Goal: Task Accomplishment & Management: Manage account settings

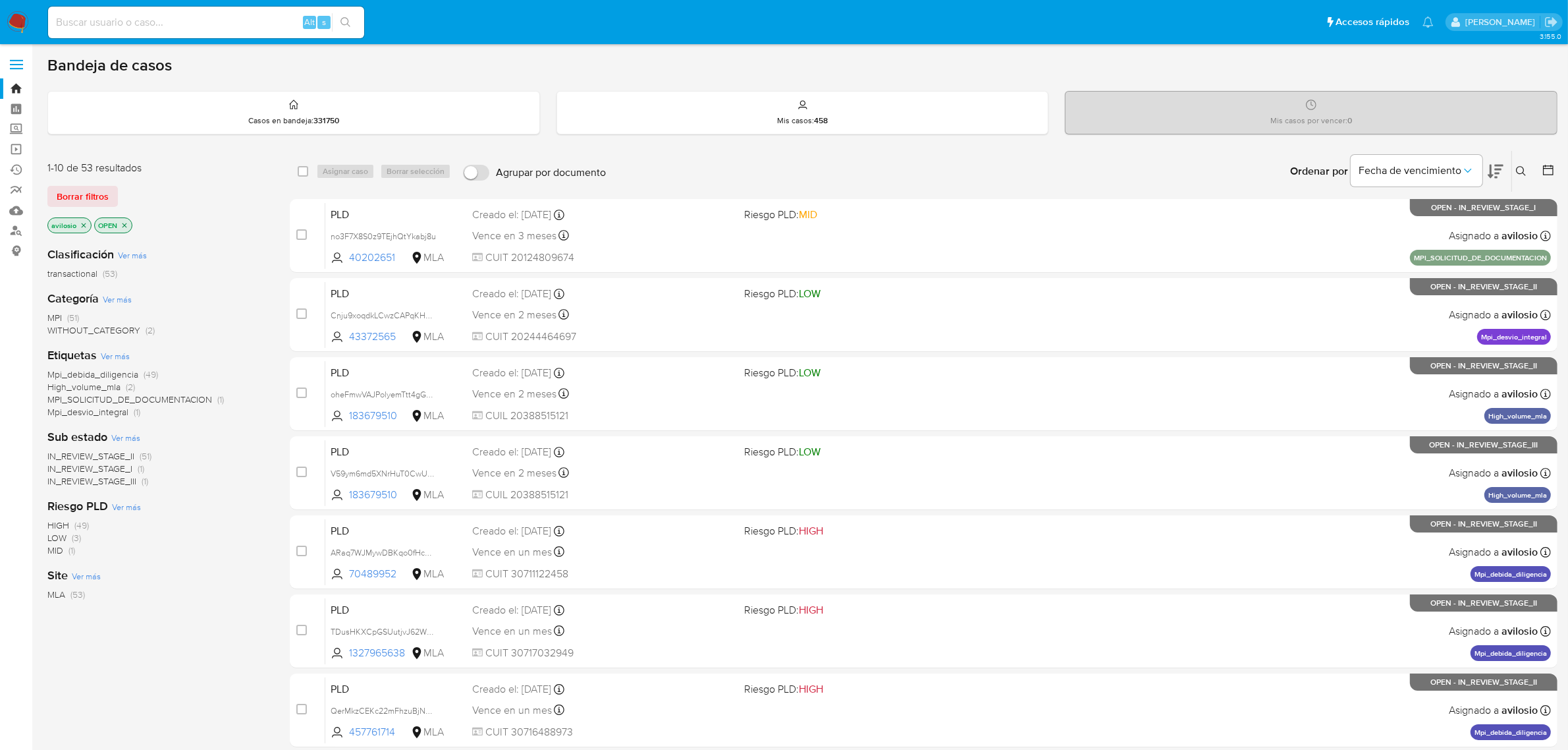
click at [103, 330] on span "WITHOUT_CATEGORY" at bounding box center [94, 330] width 93 height 13
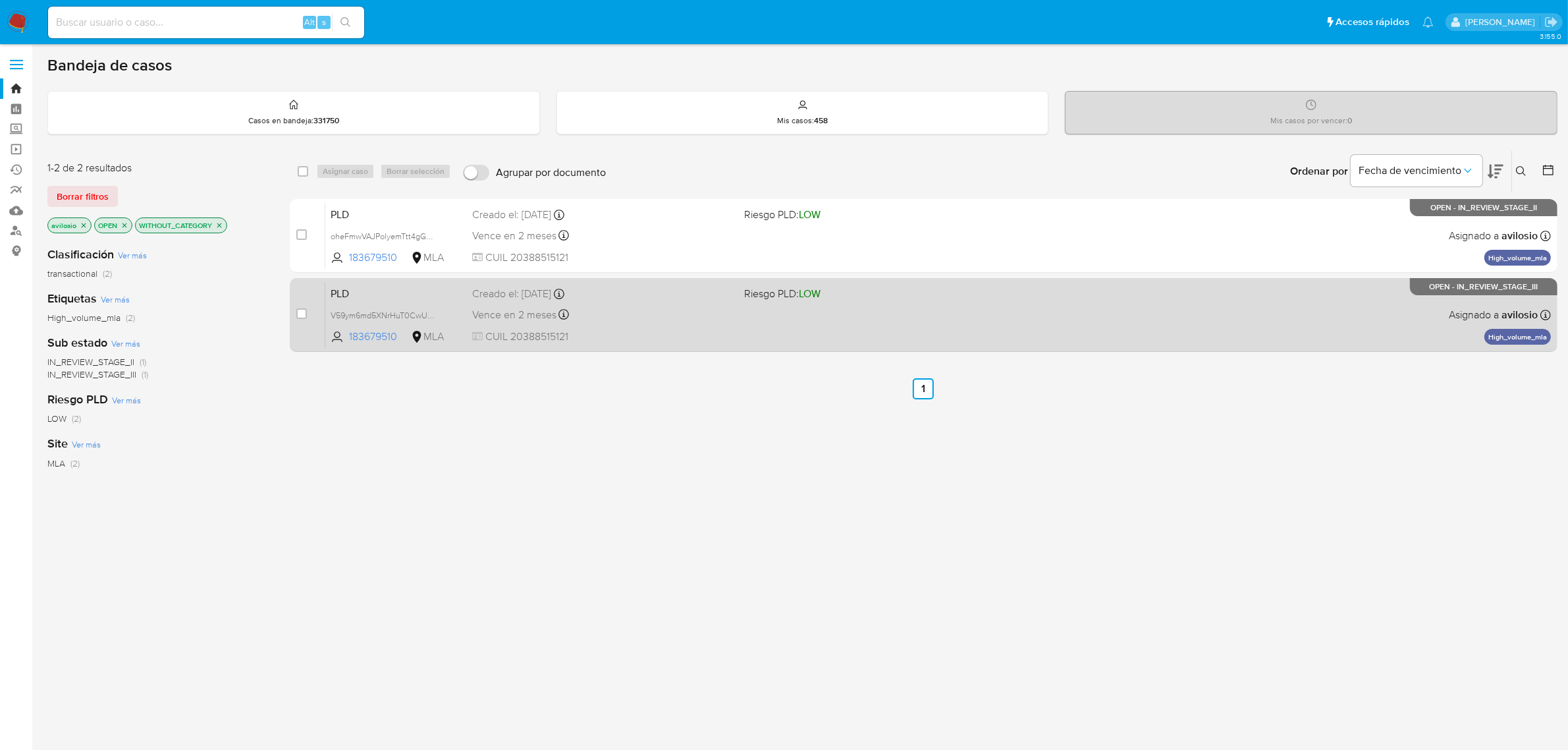
click at [656, 294] on div "Creado el: 12/07/2025 Creado el: 12/07/2025 03:10:49" at bounding box center [603, 294] width 262 height 15
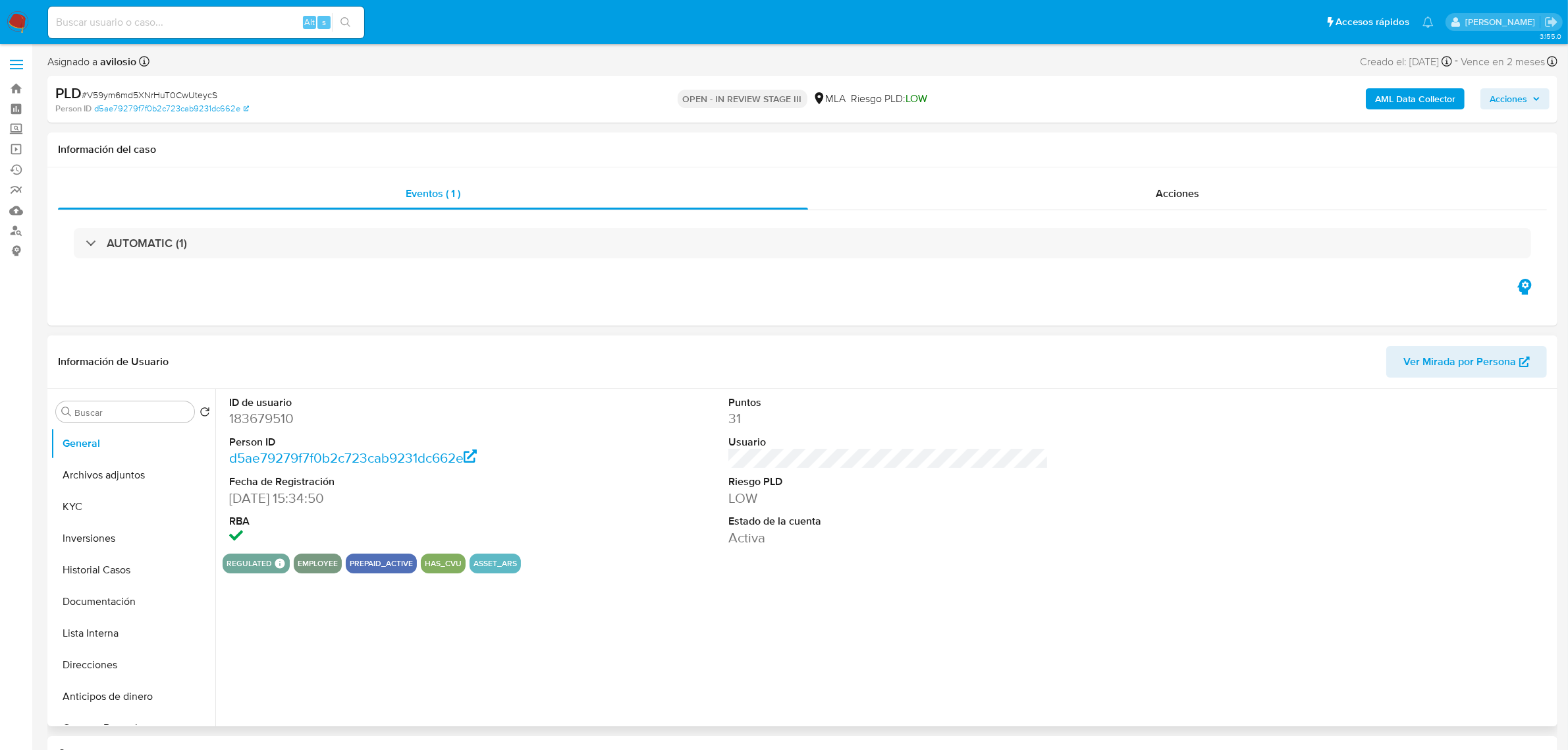
select select "10"
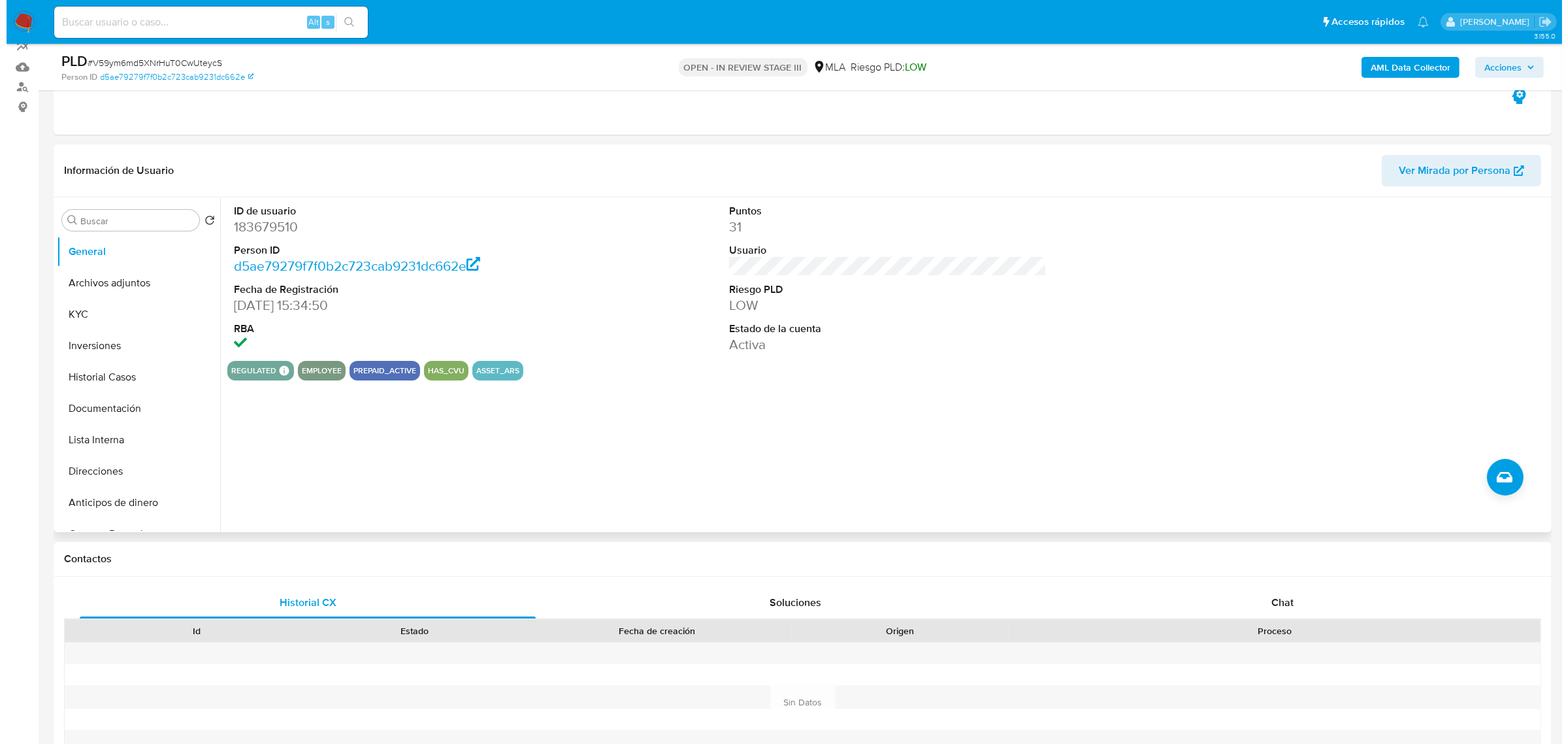
scroll to position [164, 0]
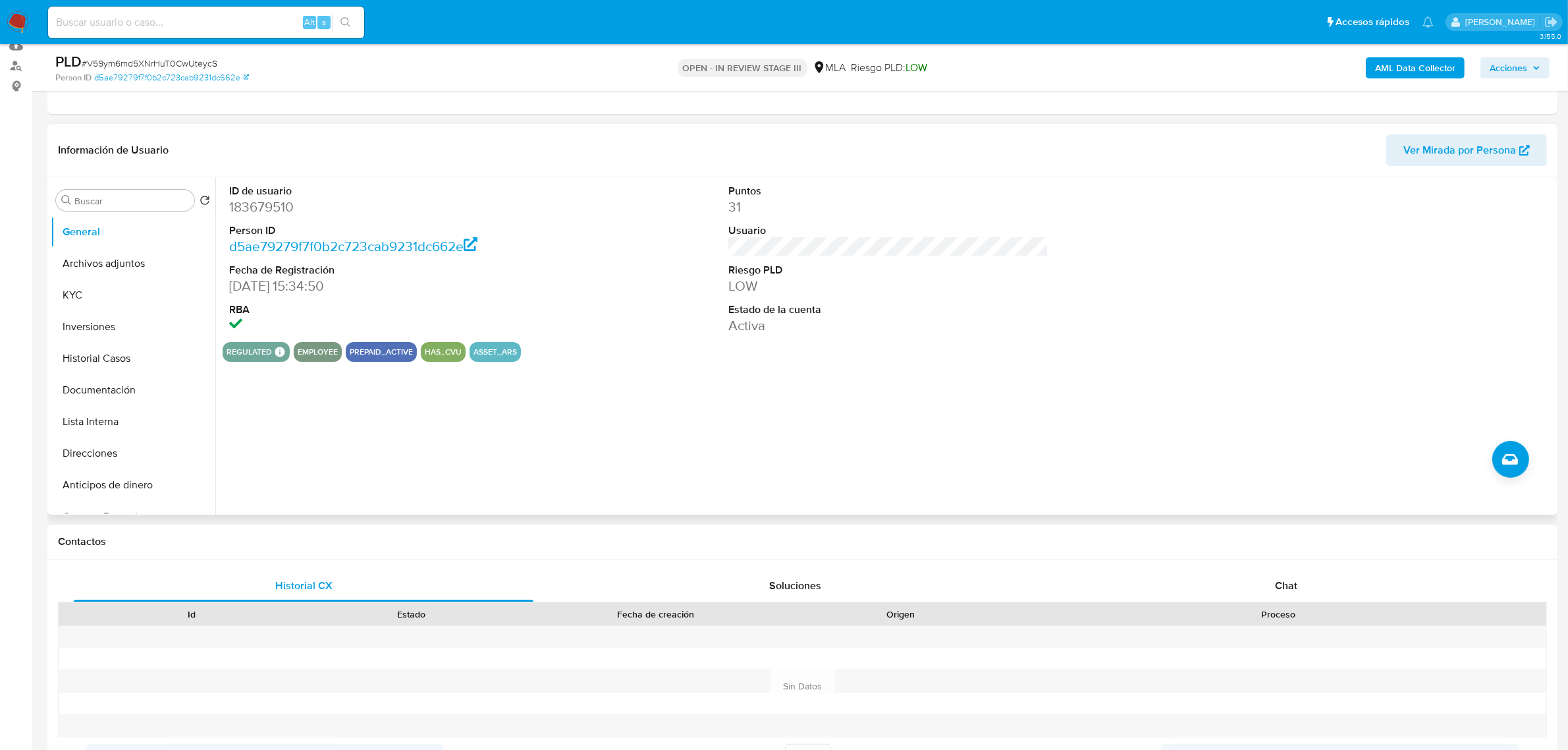
click at [264, 196] on dt "ID de usuario" at bounding box center [389, 191] width 320 height 15
click at [261, 207] on dd "183679510" at bounding box center [389, 207] width 320 height 19
copy dd "183679510"
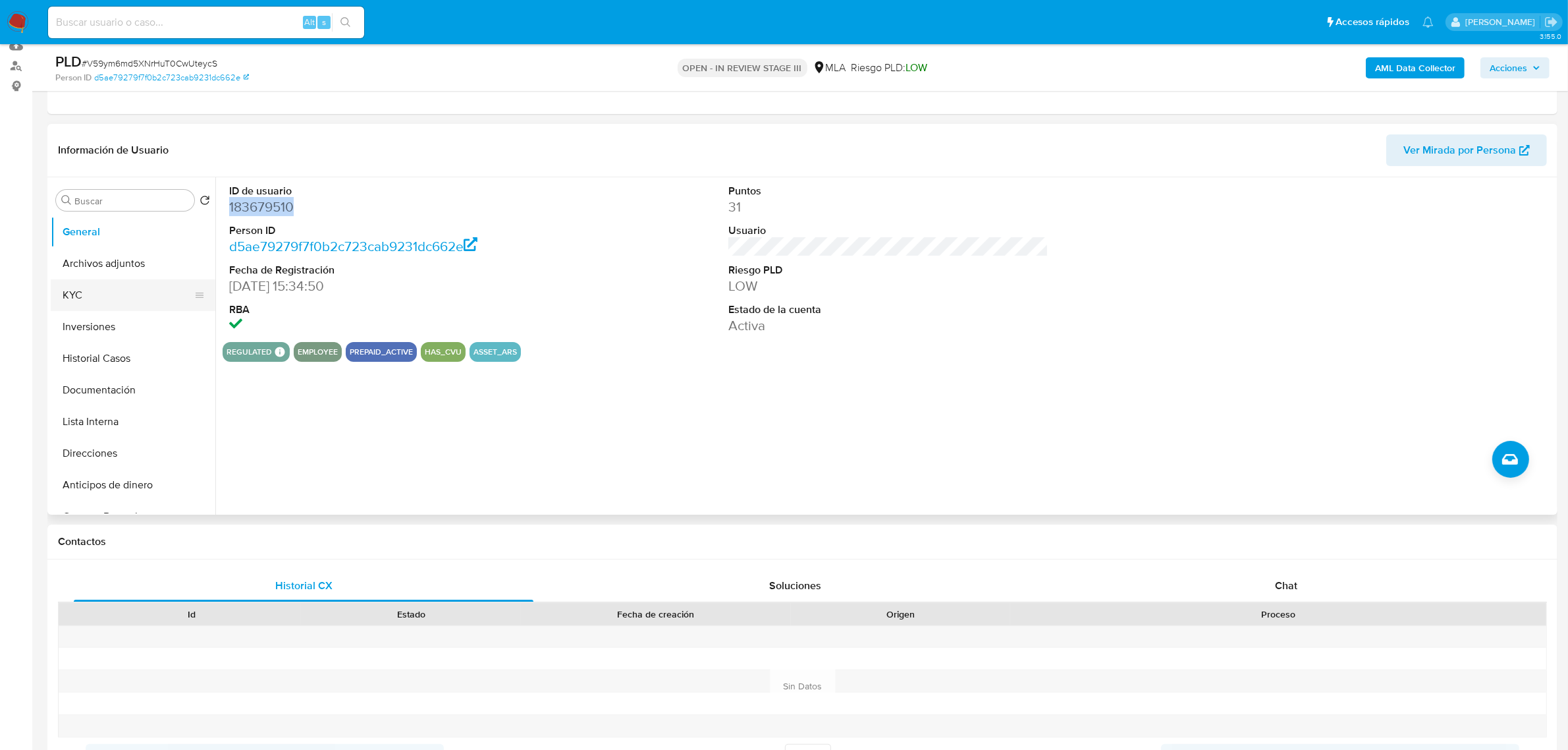
click at [130, 298] on button "KYC" at bounding box center [128, 294] width 154 height 31
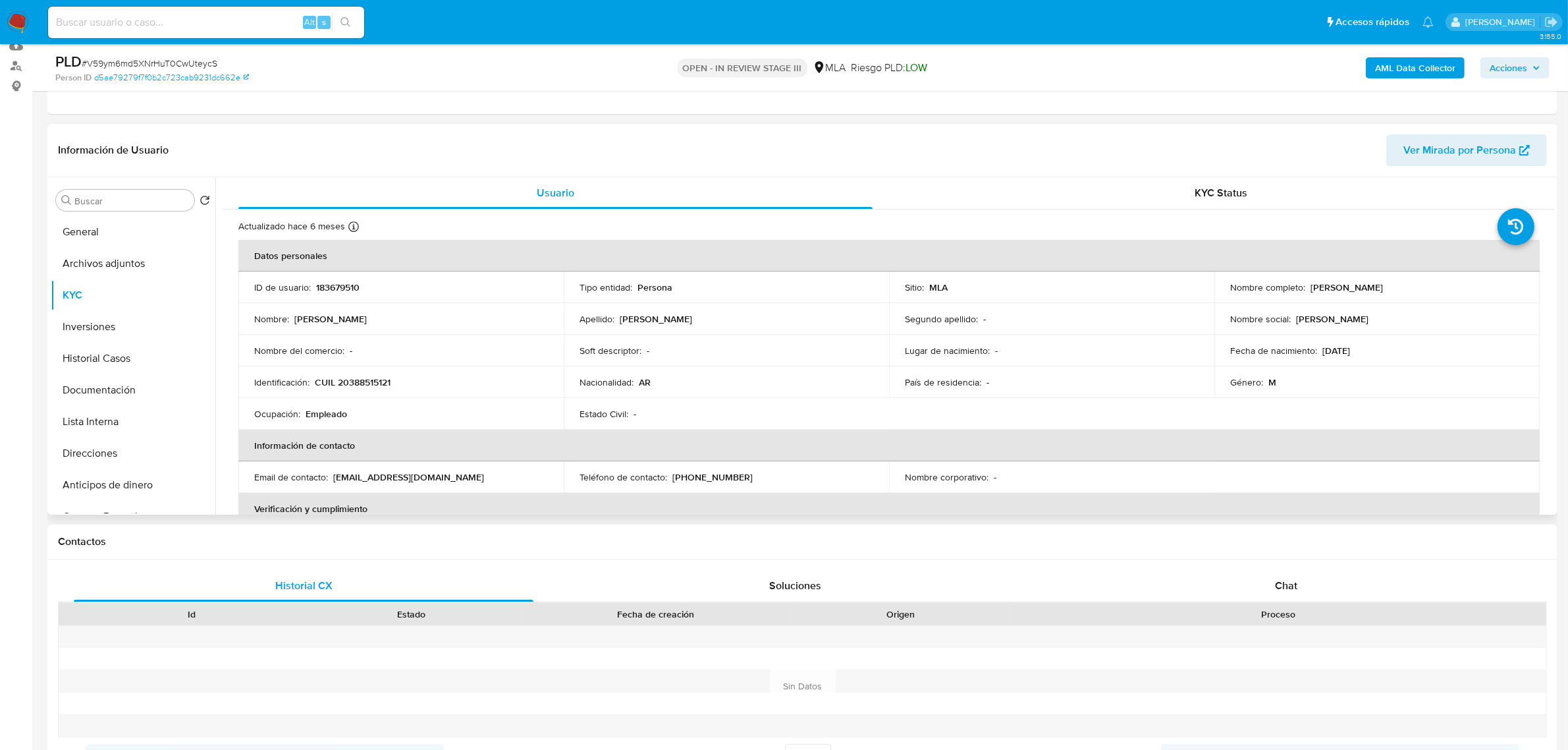
click at [1383, 292] on p "[PERSON_NAME]" at bounding box center [1346, 287] width 72 height 12
click at [1396, 294] on td "Nombre completo : [PERSON_NAME]" at bounding box center [1377, 287] width 325 height 31
click at [1434, 298] on td "Nombre completo : [PERSON_NAME]" at bounding box center [1377, 287] width 325 height 31
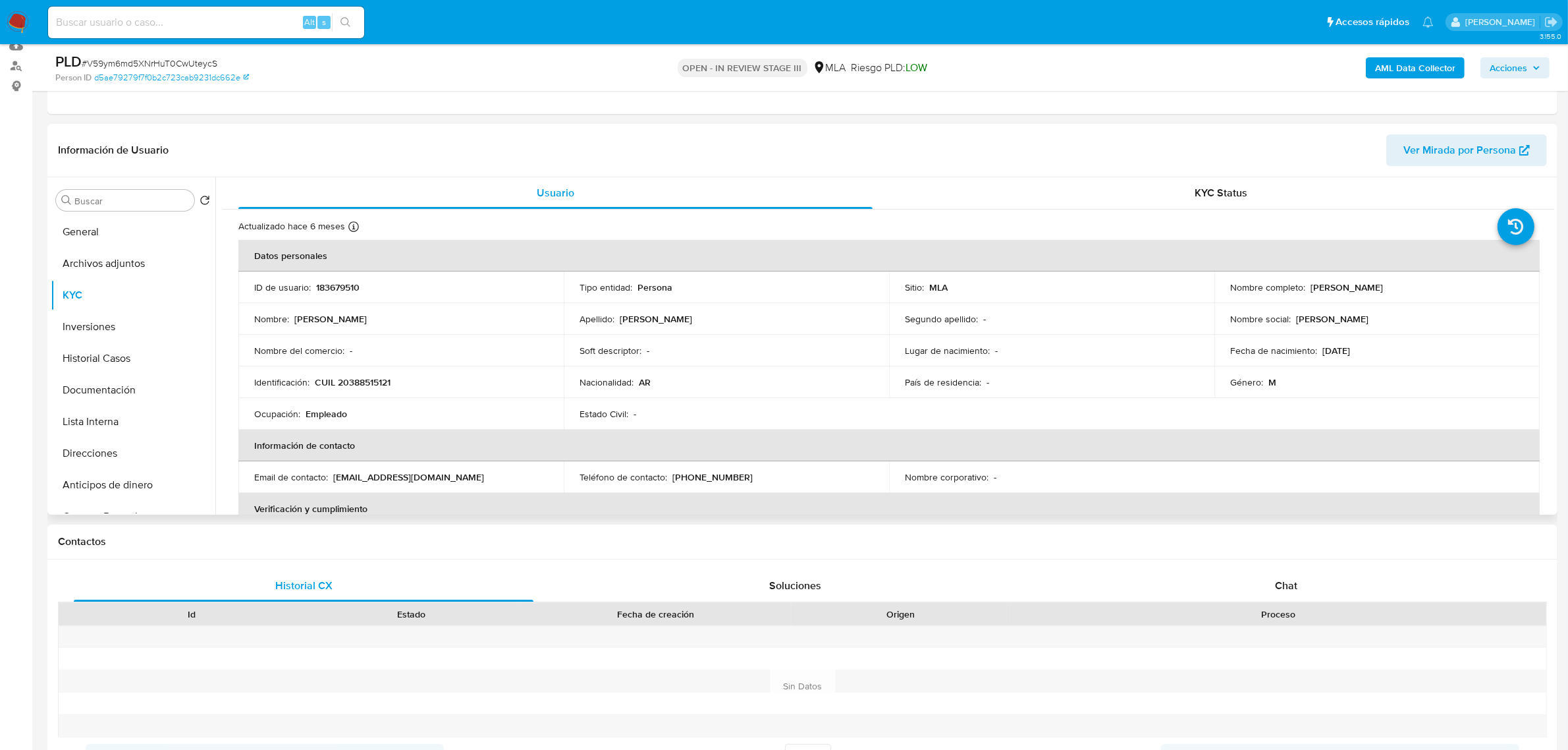
drag, startPoint x: 1464, startPoint y: 289, endPoint x: 1306, endPoint y: 293, distance: 158.1
click at [1306, 293] on div "Nombre completo : [PERSON_NAME]" at bounding box center [1377, 287] width 293 height 12
copy p "[PERSON_NAME]"
click at [117, 264] on button "Archivos adjuntos" at bounding box center [128, 263] width 154 height 31
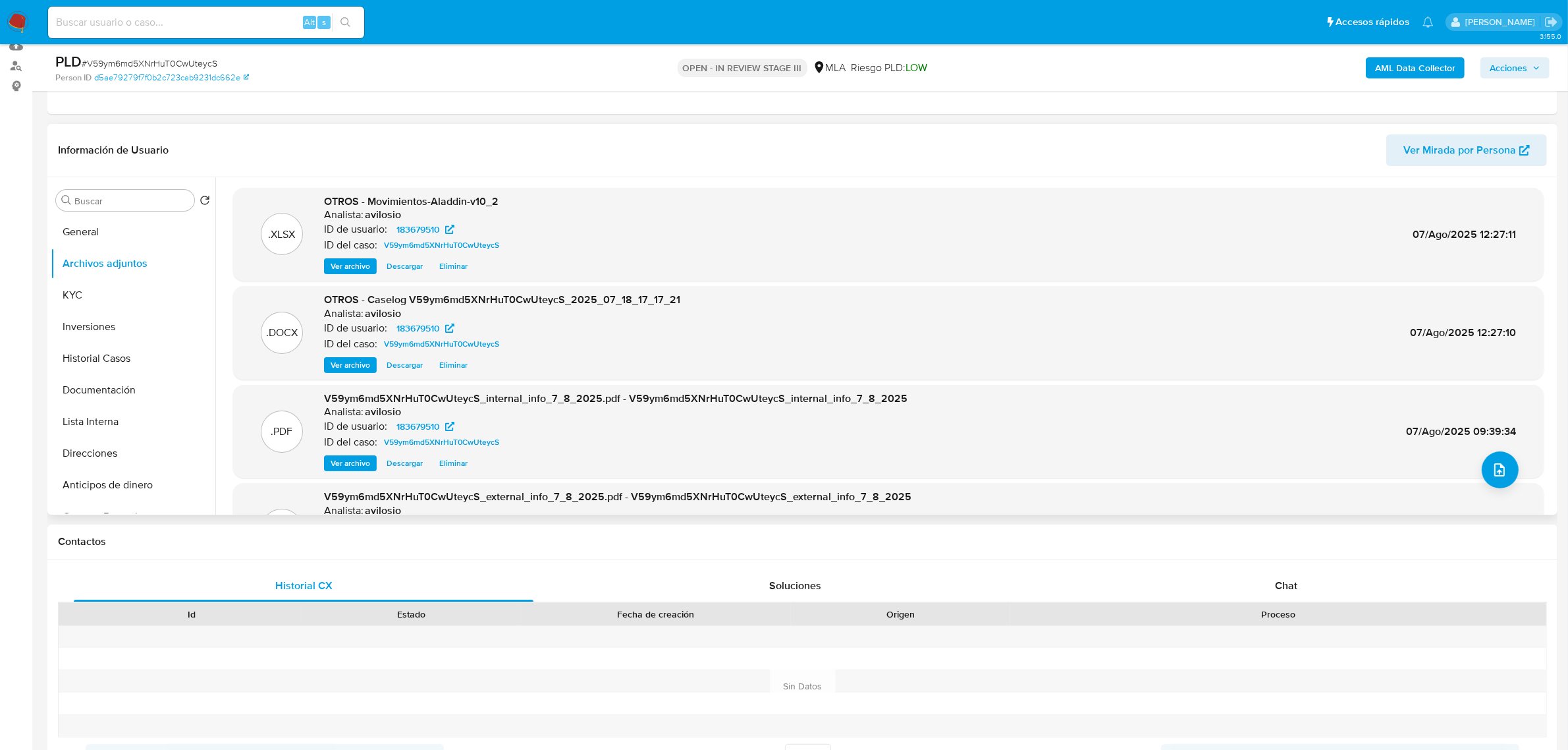
click at [453, 361] on span "Eliminar" at bounding box center [453, 365] width 29 height 13
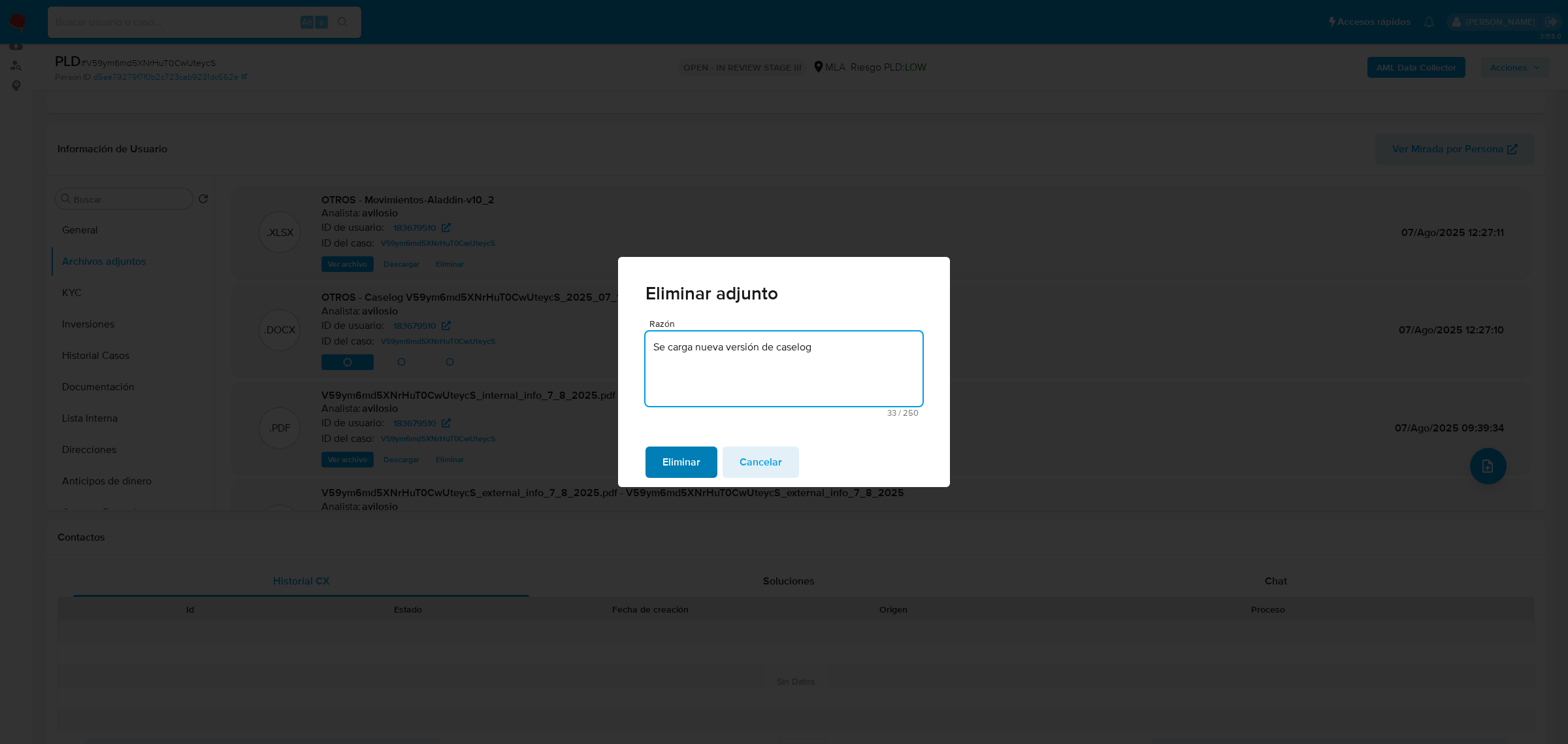
type textarea "Se carga nueva versión de caselog"
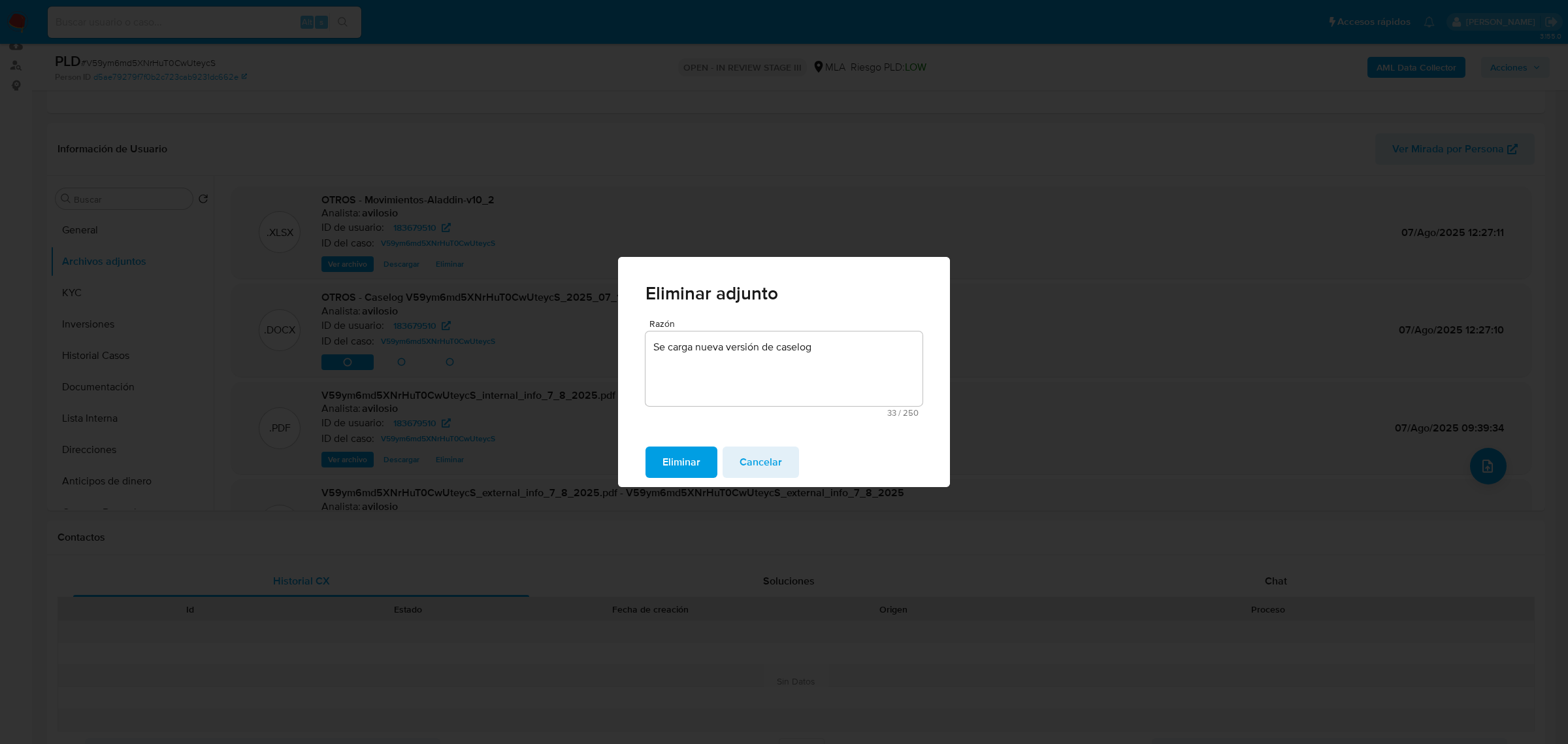
click at [662, 456] on button "Eliminar" at bounding box center [682, 462] width 72 height 31
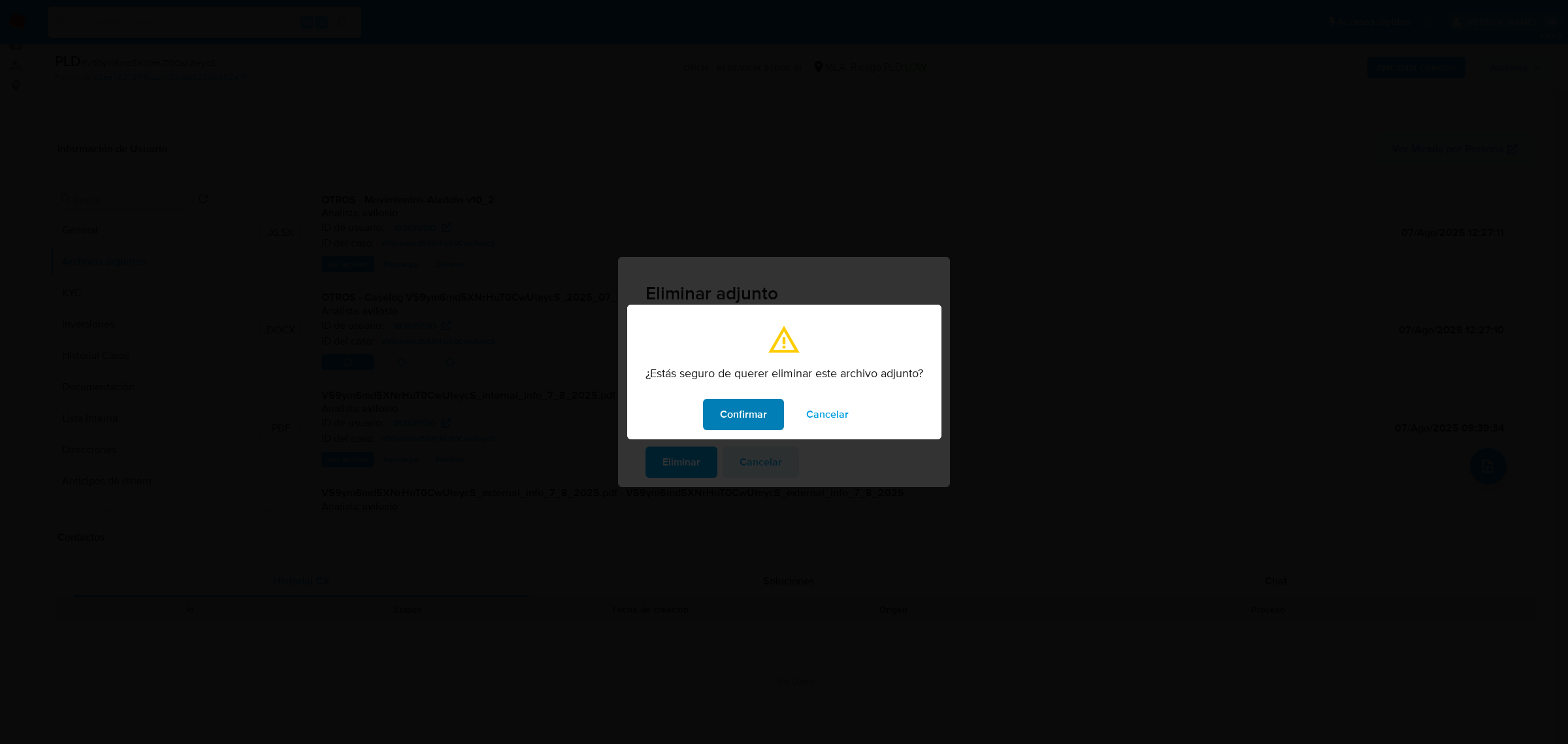
click at [750, 418] on span "Confirmar" at bounding box center [744, 415] width 47 height 29
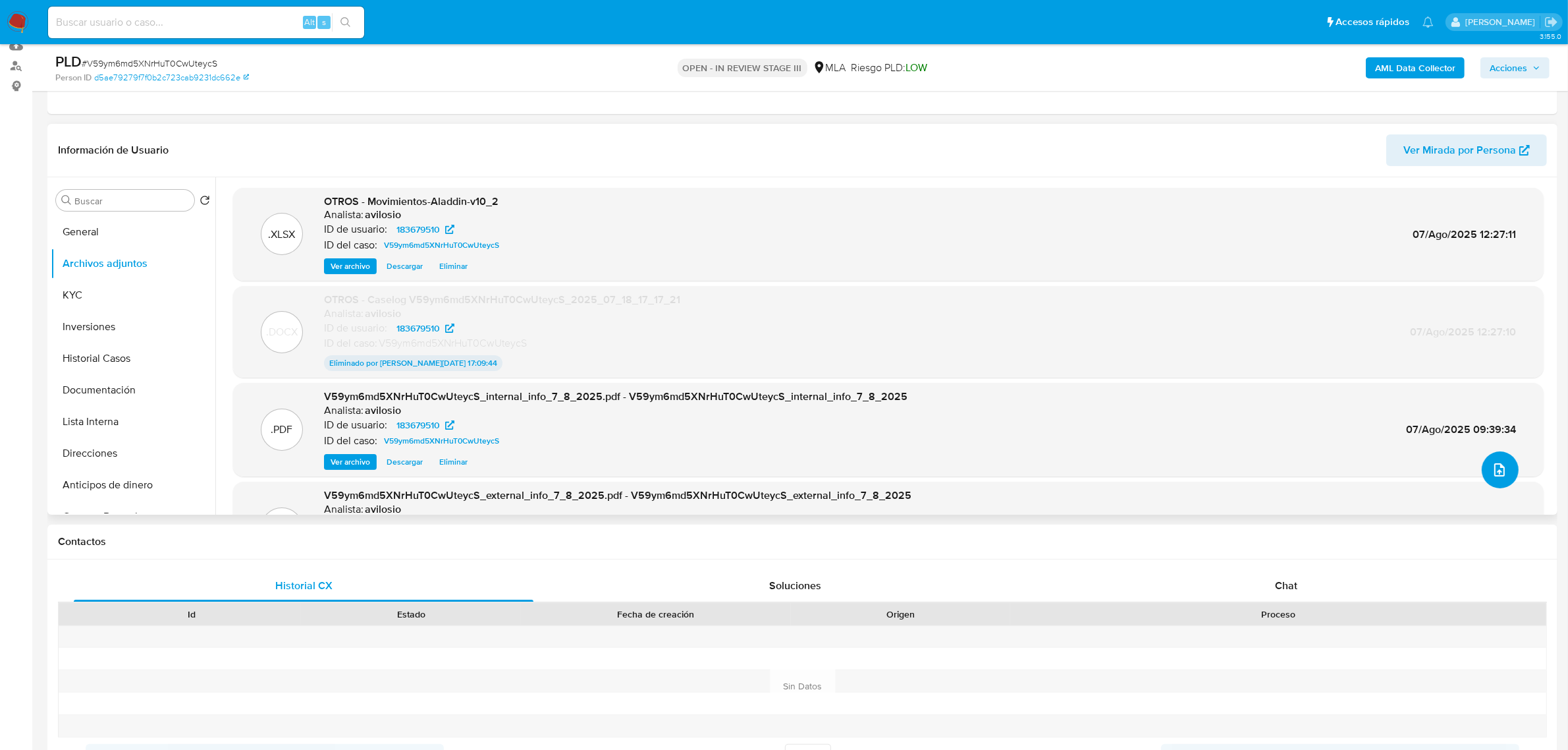
click at [1498, 469] on icon "upload-file" at bounding box center [1499, 470] width 16 height 16
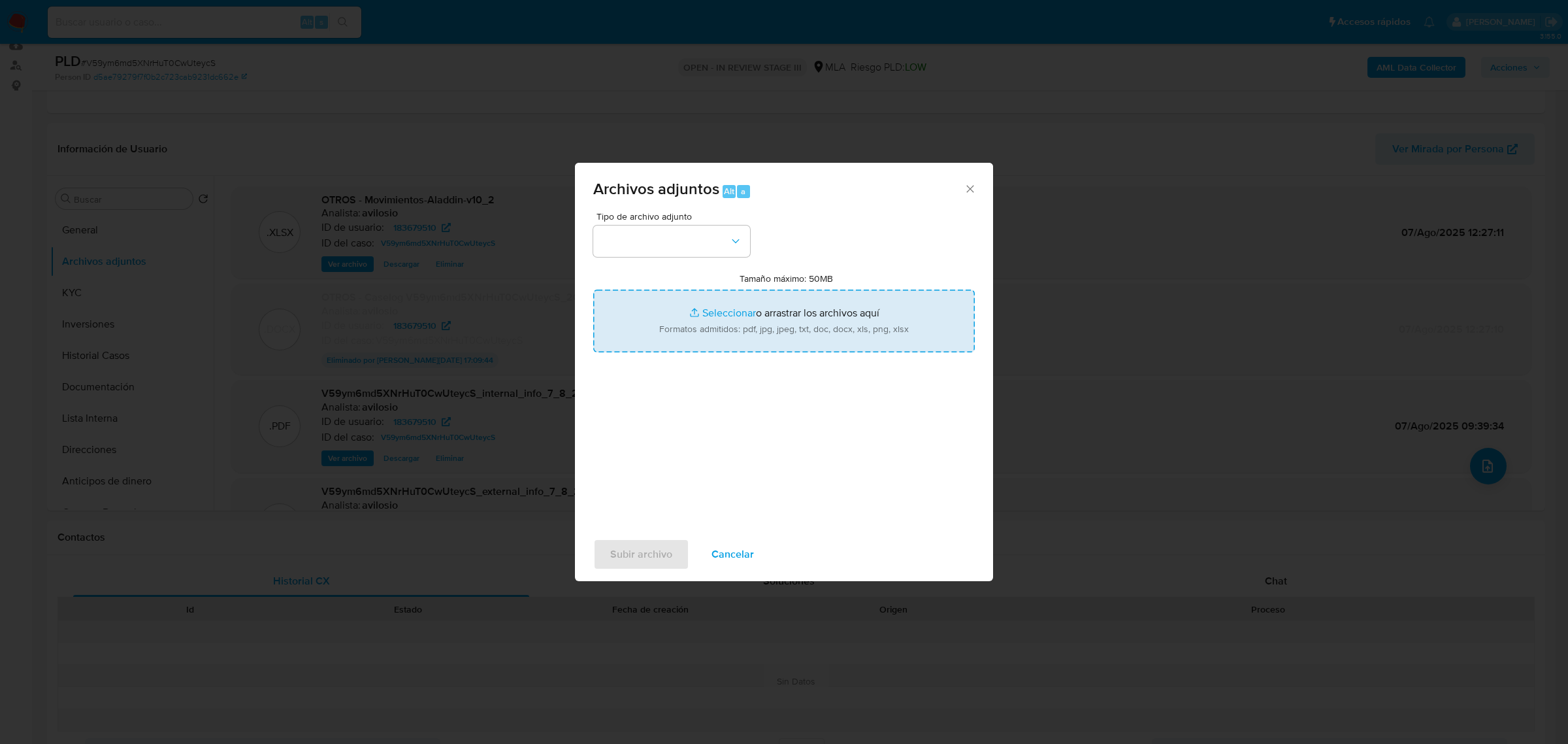
click at [779, 328] on input "Tamaño máximo: 50MB Seleccionar archivos" at bounding box center [784, 320] width 381 height 63
type input "C:\fakepath\Caselog V59ym6md5XNrHuT0CwUteycS_2025_07_18_17_17_21.docx"
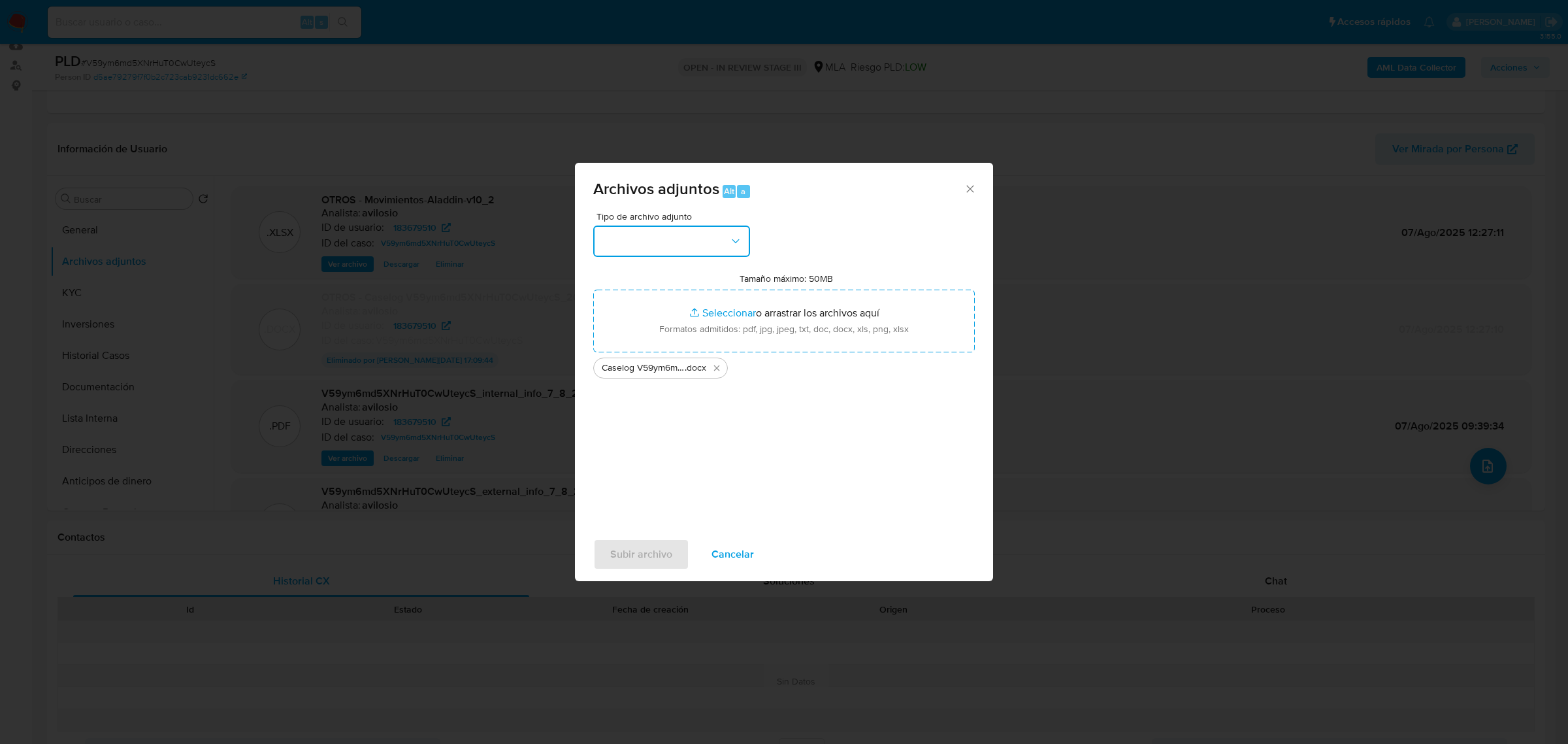
click at [701, 249] on button "button" at bounding box center [671, 241] width 157 height 31
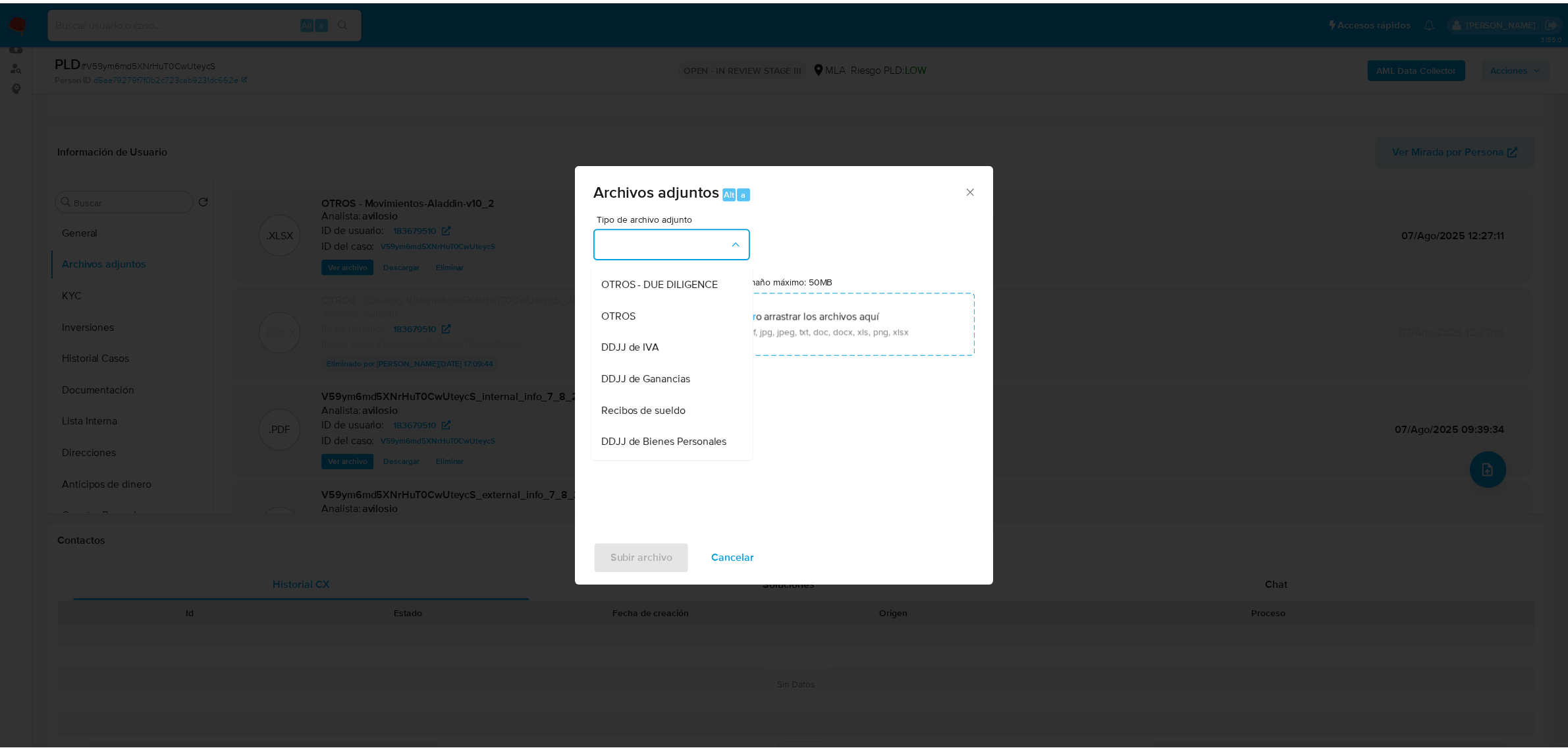
scroll to position [182, 0]
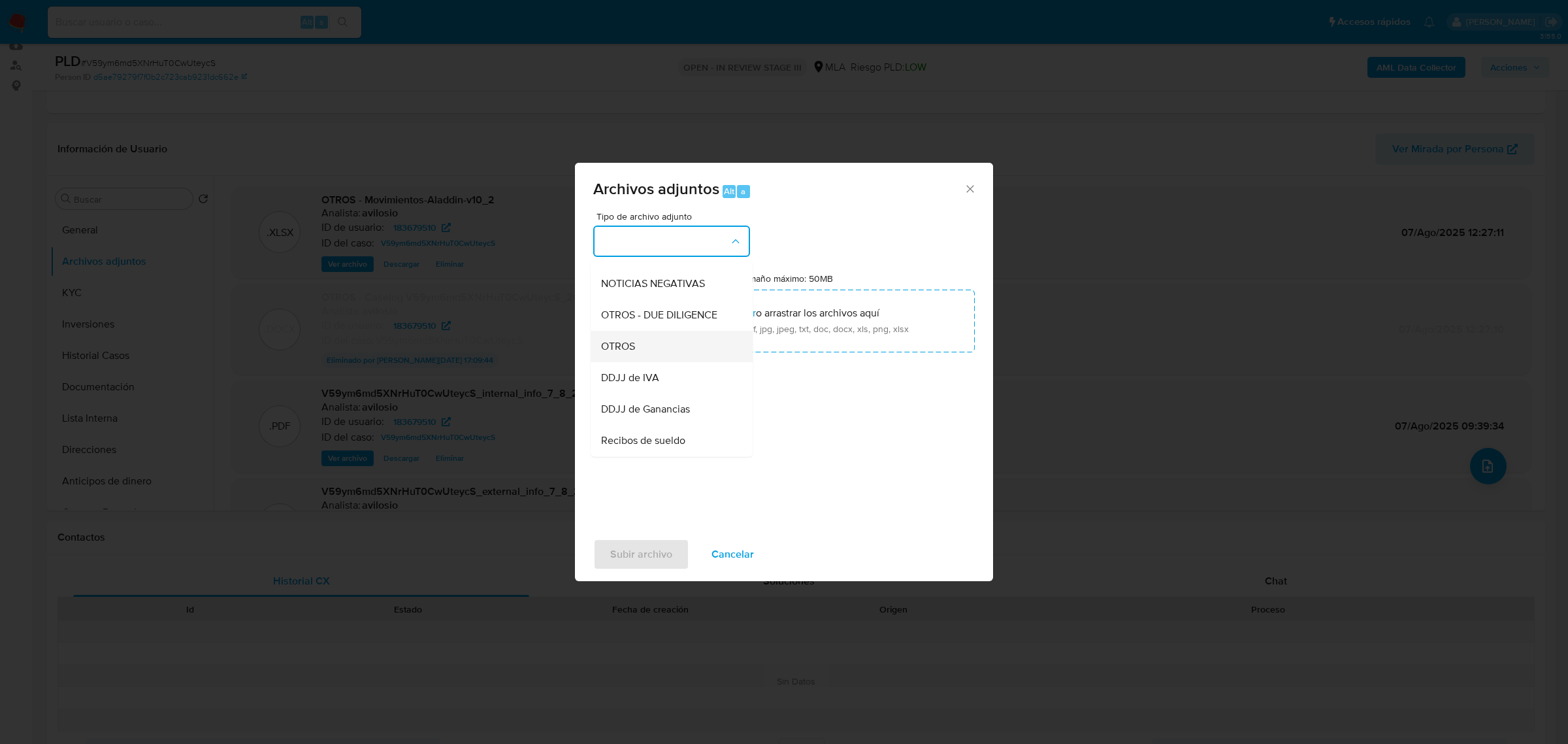
click at [665, 351] on div "OTROS" at bounding box center [667, 345] width 133 height 31
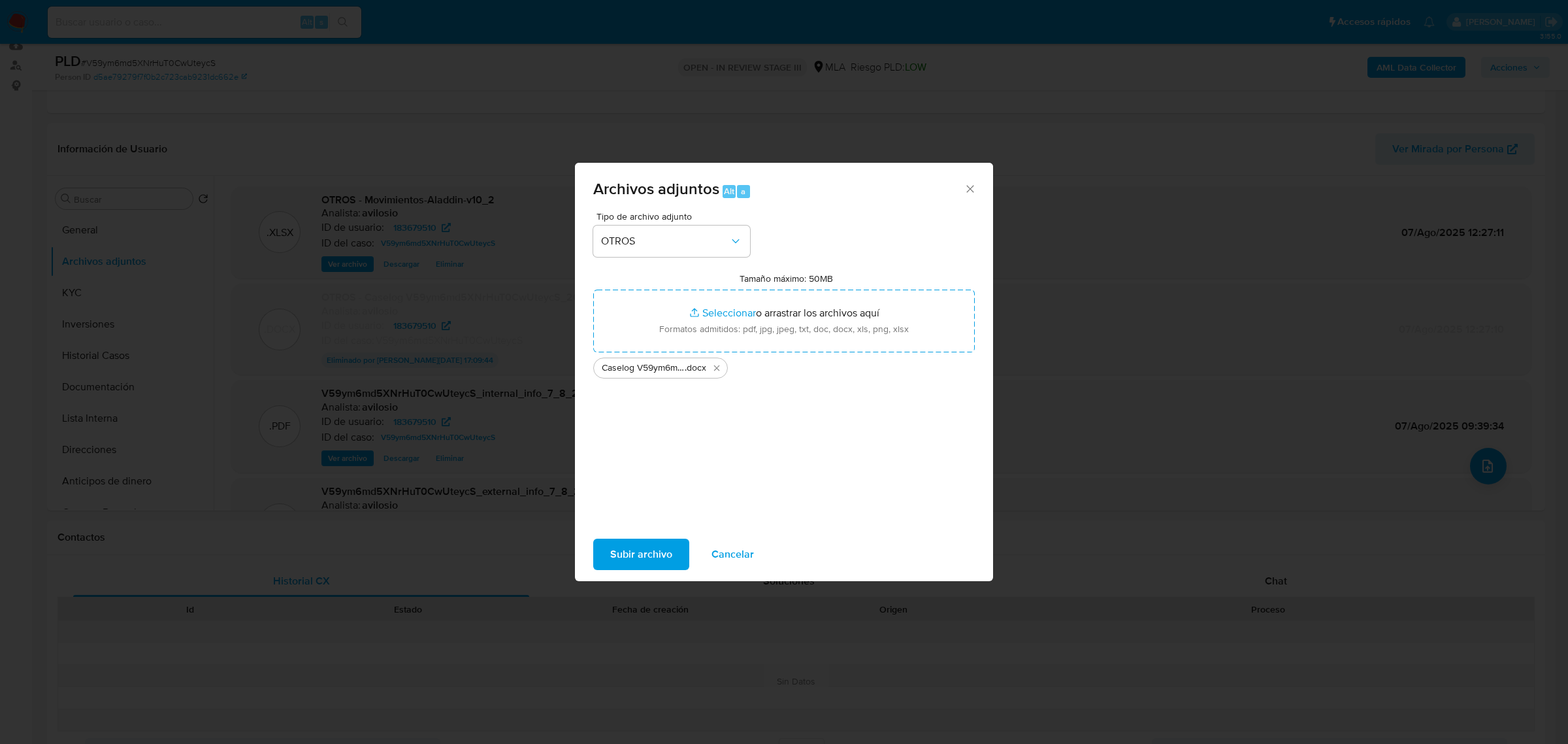
click at [639, 541] on span "Subir archivo" at bounding box center [641, 554] width 62 height 29
